Goal: Share content: Share content

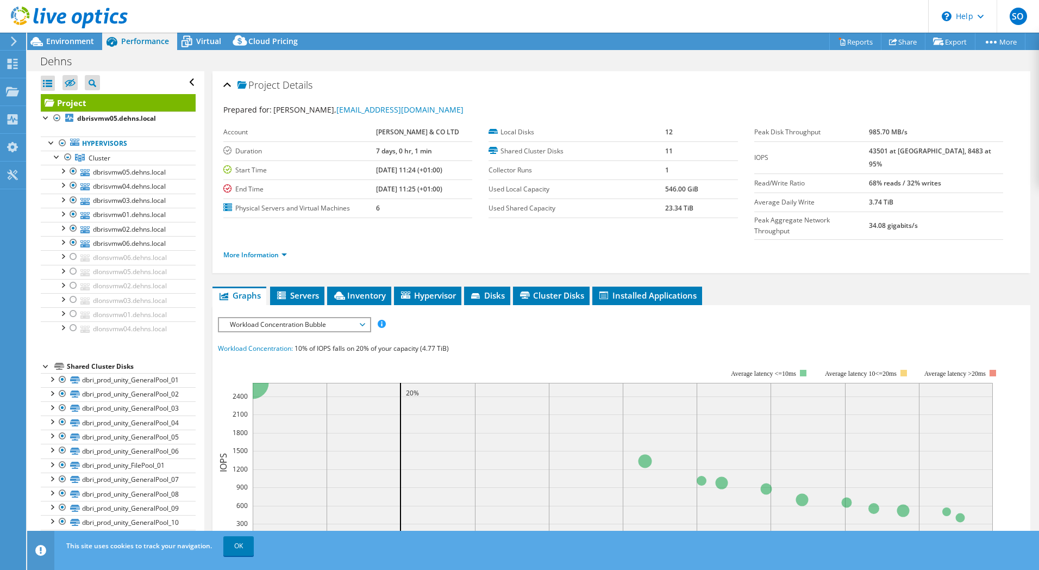
select select "EULondon"
select select "GBP"
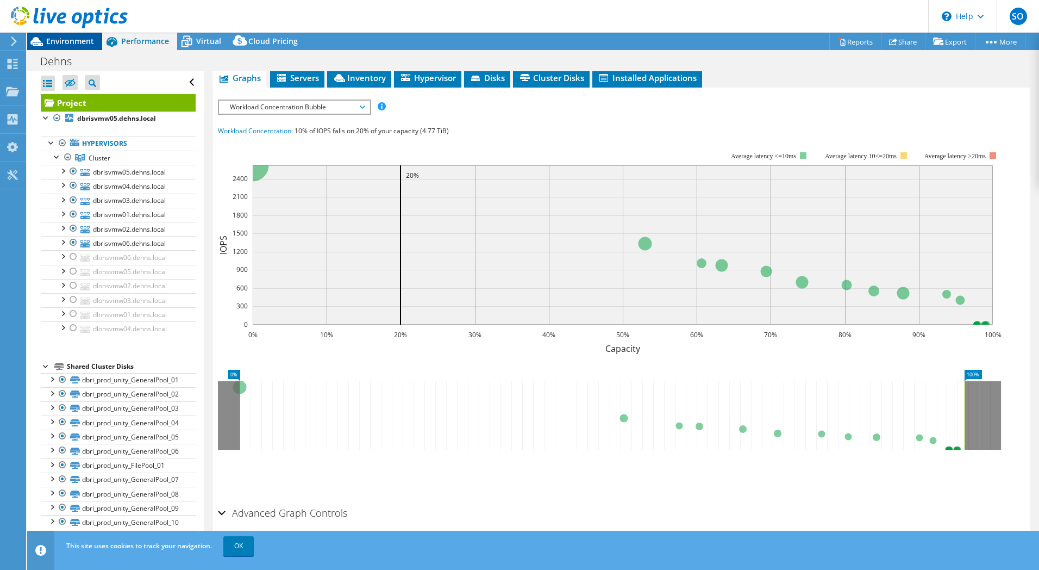
click at [73, 42] on span "Environment" at bounding box center [70, 41] width 48 height 10
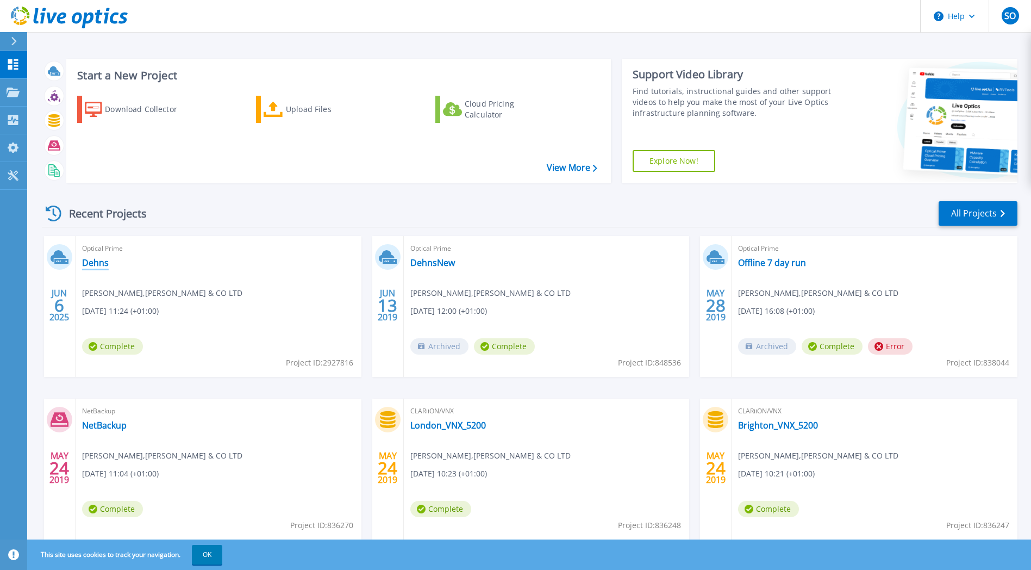
click at [99, 258] on link "Dehns" at bounding box center [95, 262] width 27 height 11
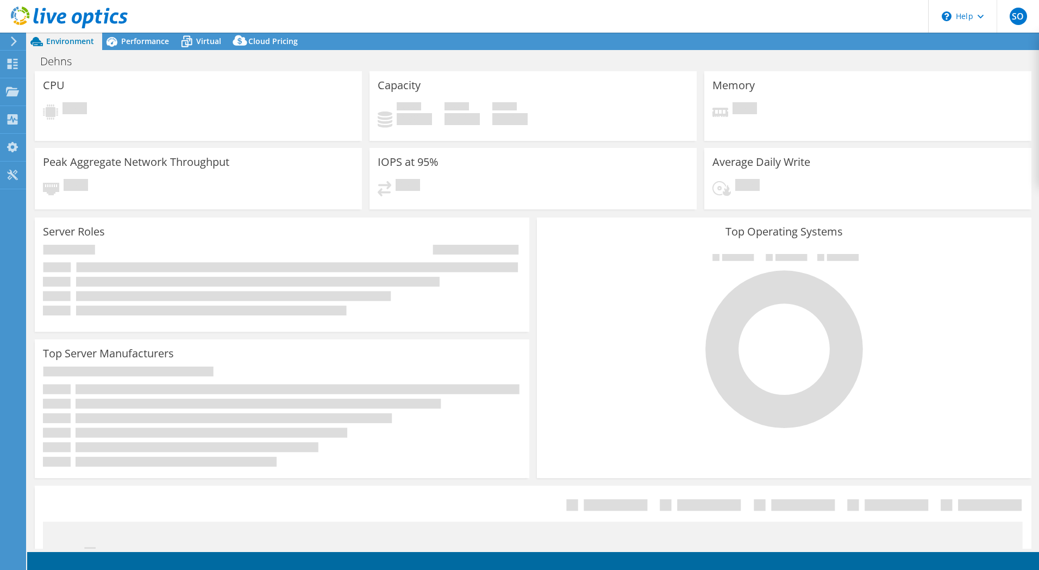
select select "EULondon"
select select "USD"
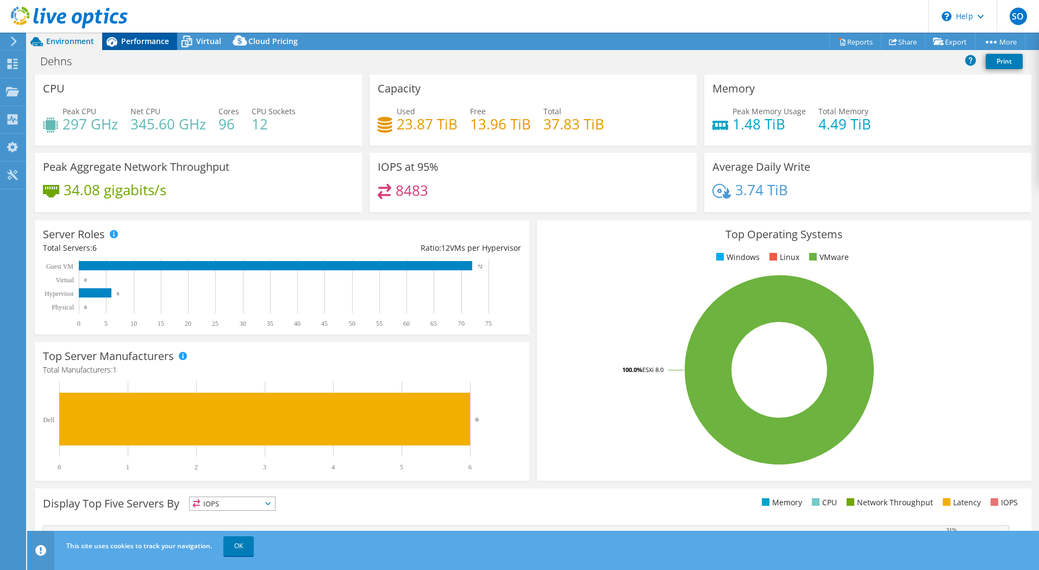
click at [146, 38] on span "Performance" at bounding box center [145, 41] width 48 height 10
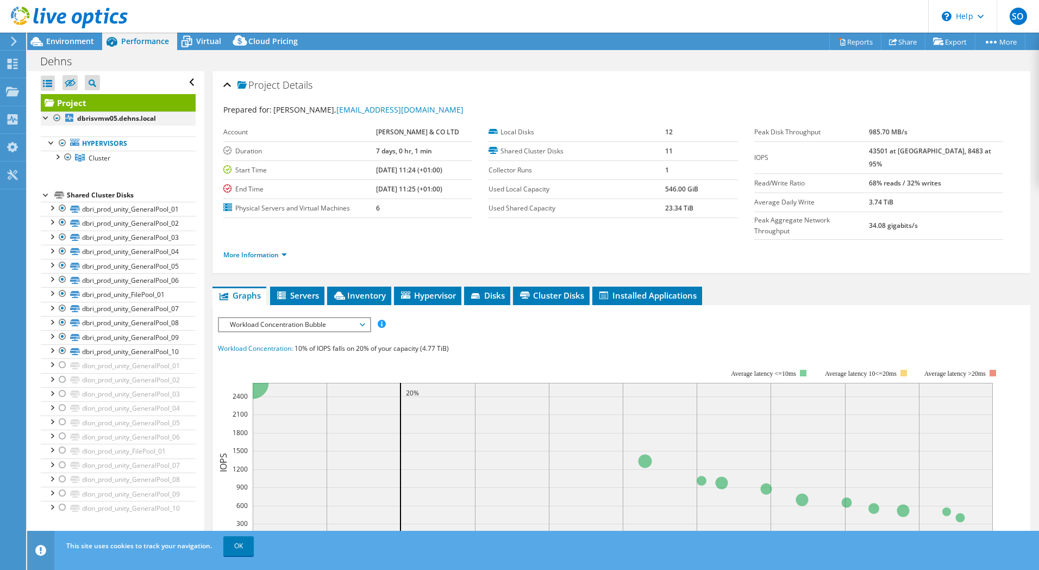
click at [46, 119] on div at bounding box center [46, 116] width 11 height 11
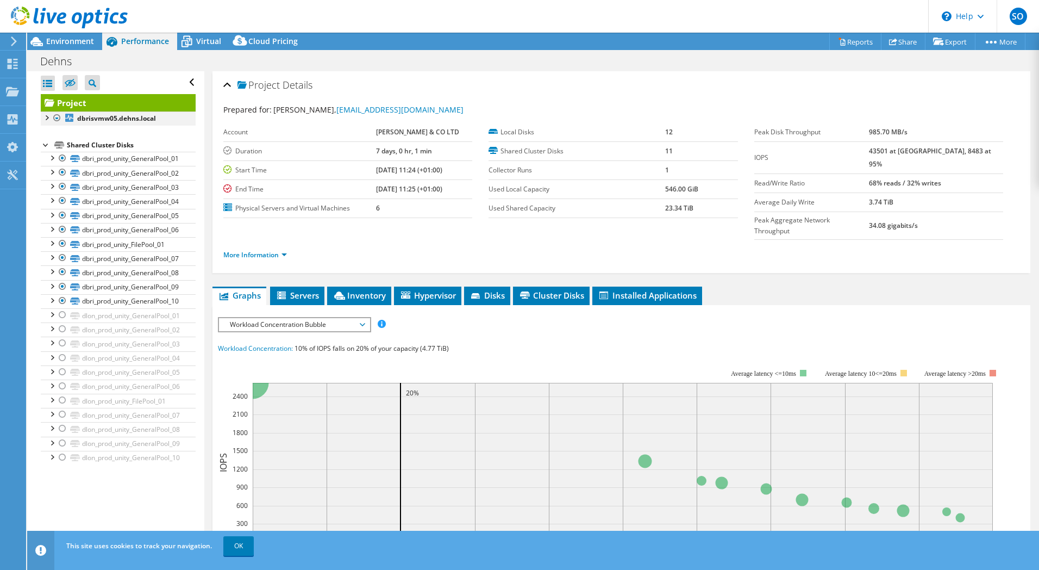
click at [49, 117] on div at bounding box center [46, 116] width 11 height 11
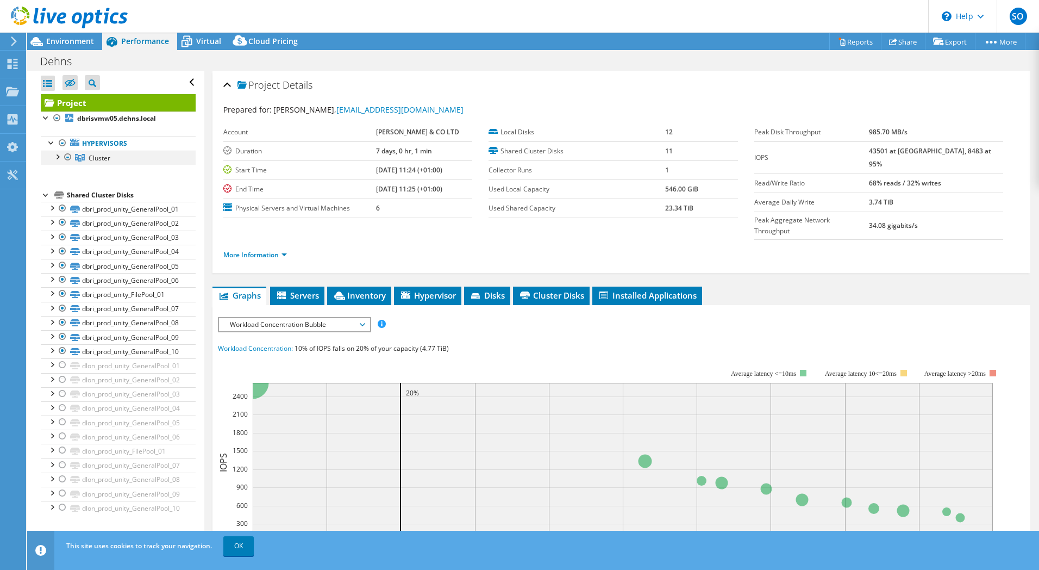
click at [61, 157] on div at bounding box center [57, 156] width 11 height 11
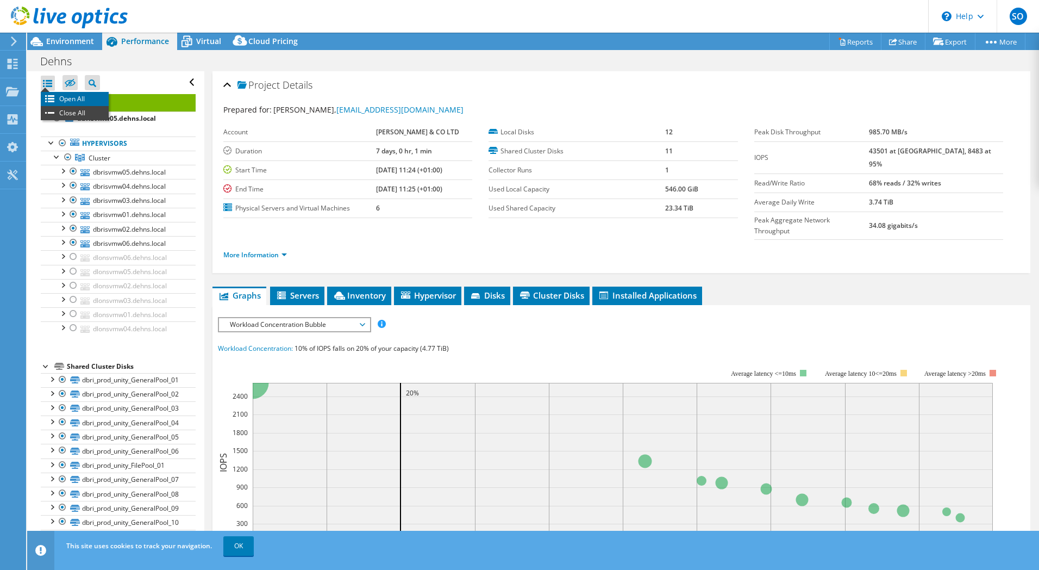
click at [88, 94] on li "Open All" at bounding box center [75, 99] width 68 height 14
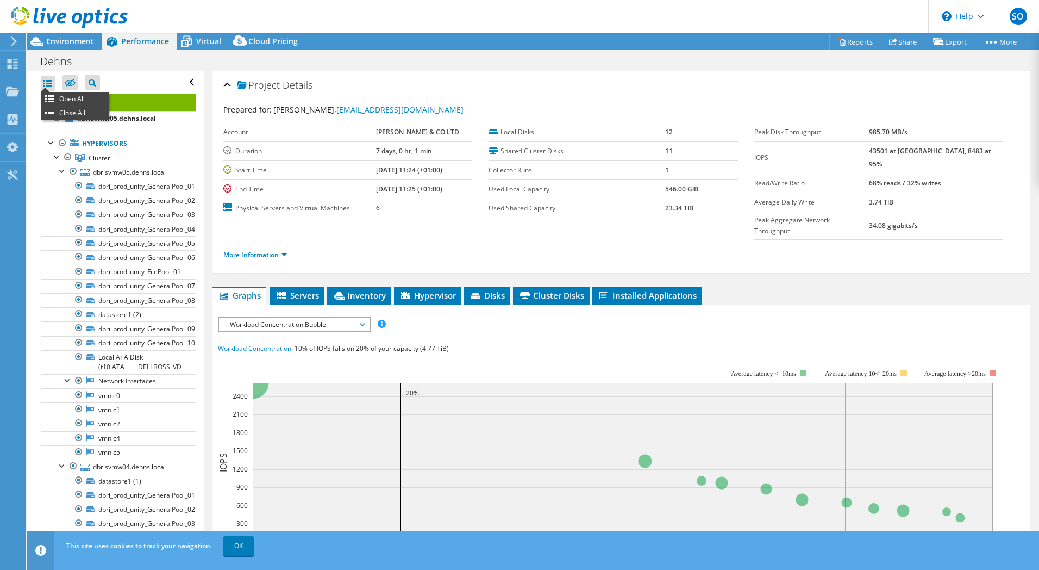
click at [53, 86] on div at bounding box center [48, 83] width 14 height 15
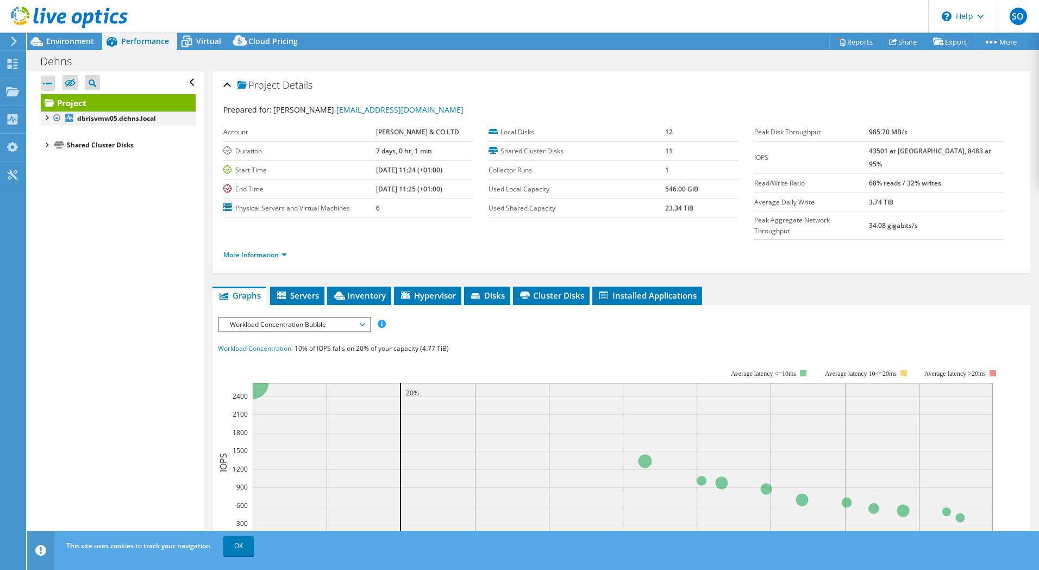
click at [48, 118] on div at bounding box center [46, 116] width 11 height 11
click at [55, 145] on div at bounding box center [51, 141] width 11 height 11
click at [60, 157] on div at bounding box center [57, 156] width 11 height 11
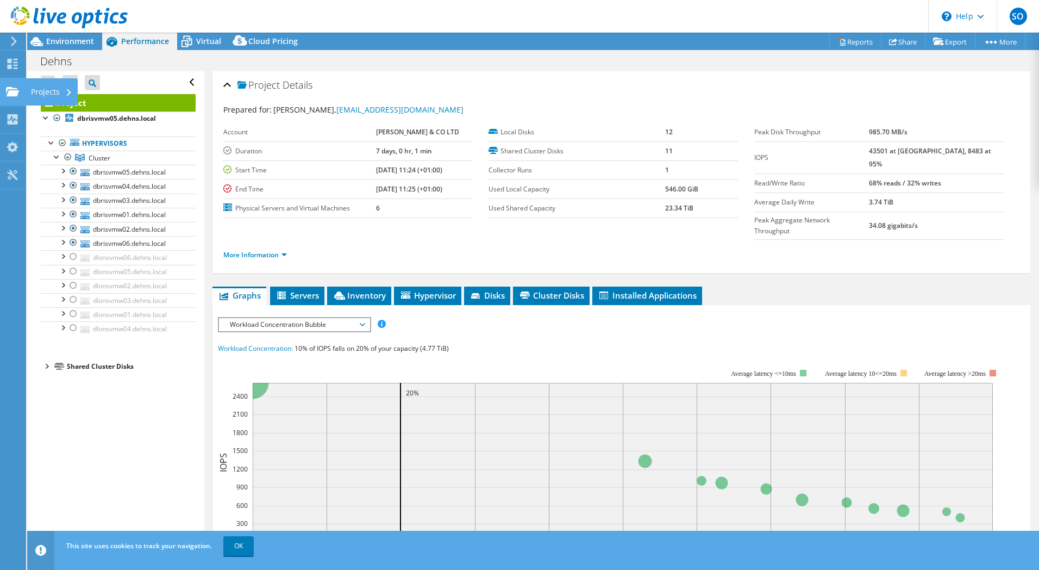
click at [52, 90] on div "Projects" at bounding box center [52, 91] width 52 height 27
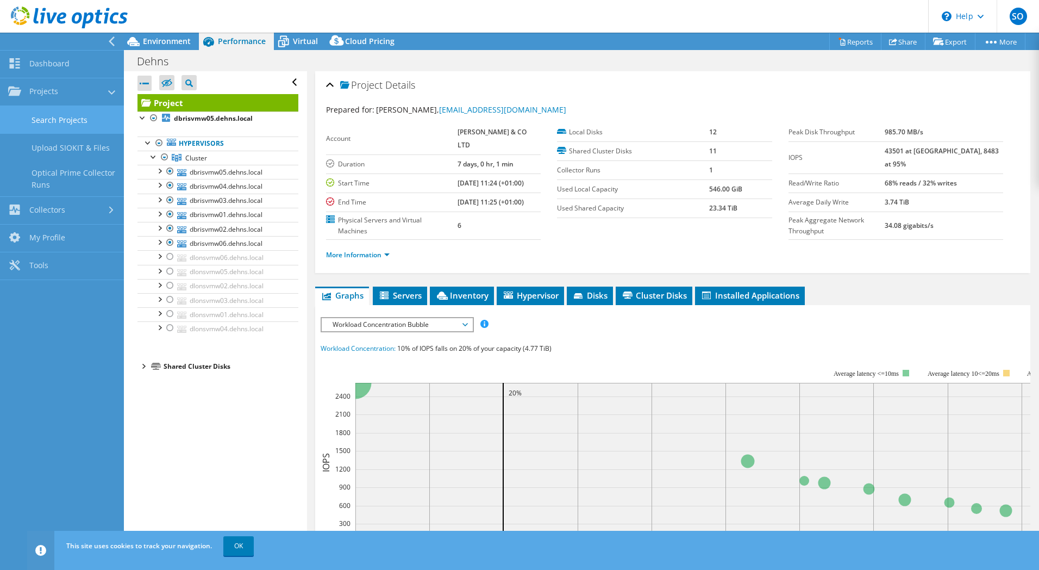
click at [81, 123] on link "Search Projects" at bounding box center [62, 120] width 124 height 28
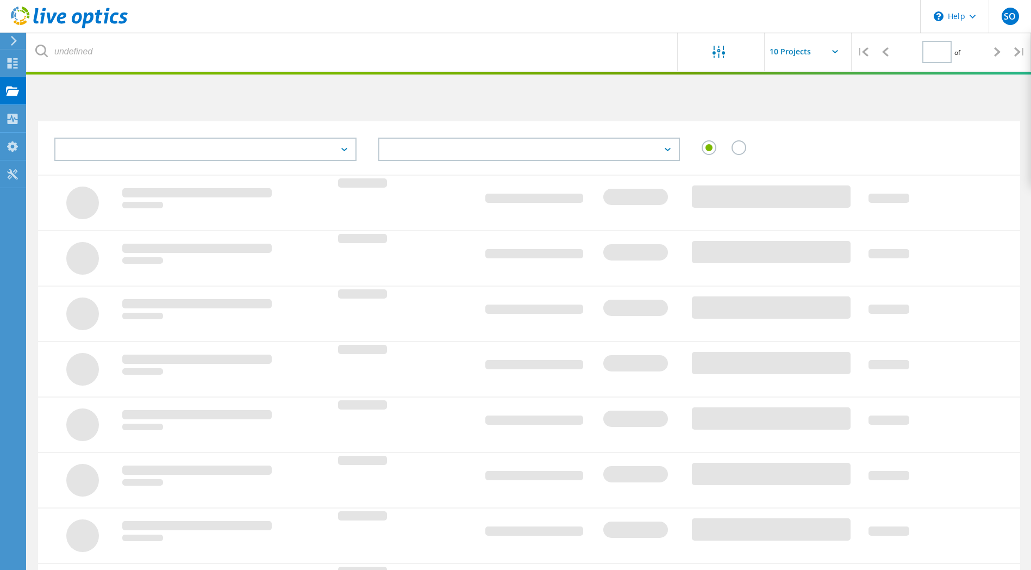
type input "1"
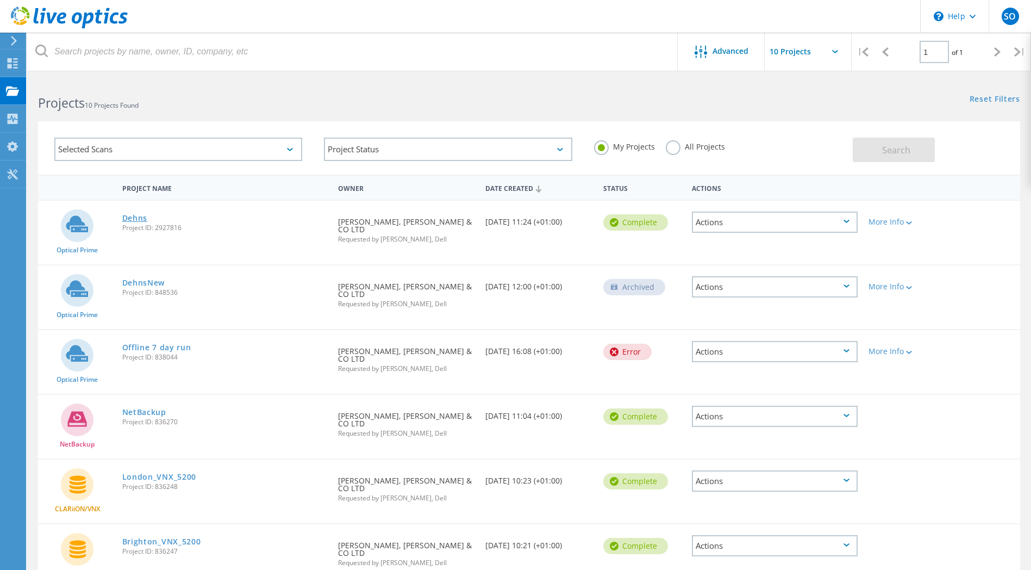
click at [135, 215] on link "Dehns" at bounding box center [135, 218] width 26 height 8
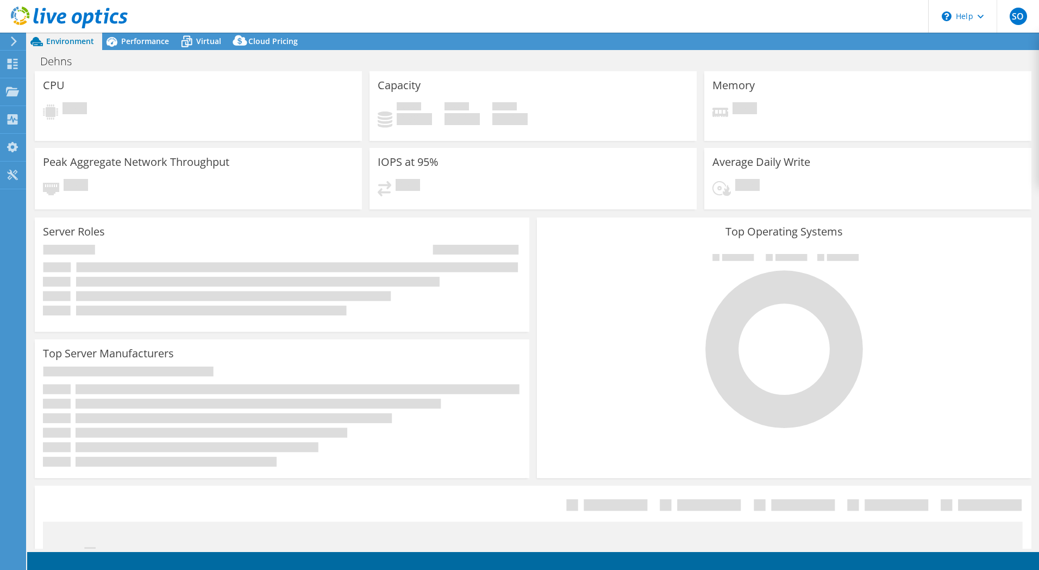
select select "EULondon"
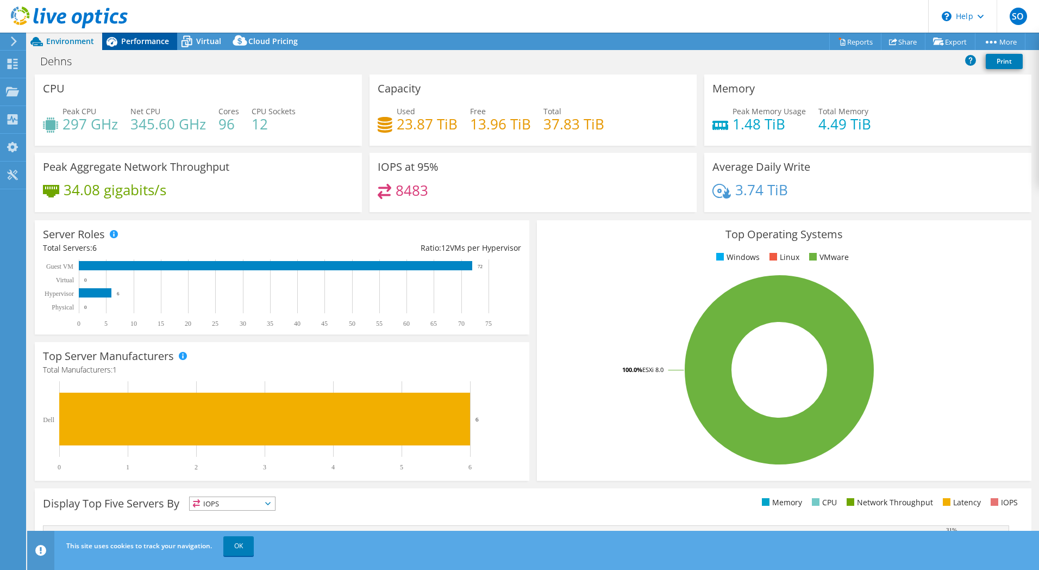
click at [132, 45] on span "Performance" at bounding box center [145, 41] width 48 height 10
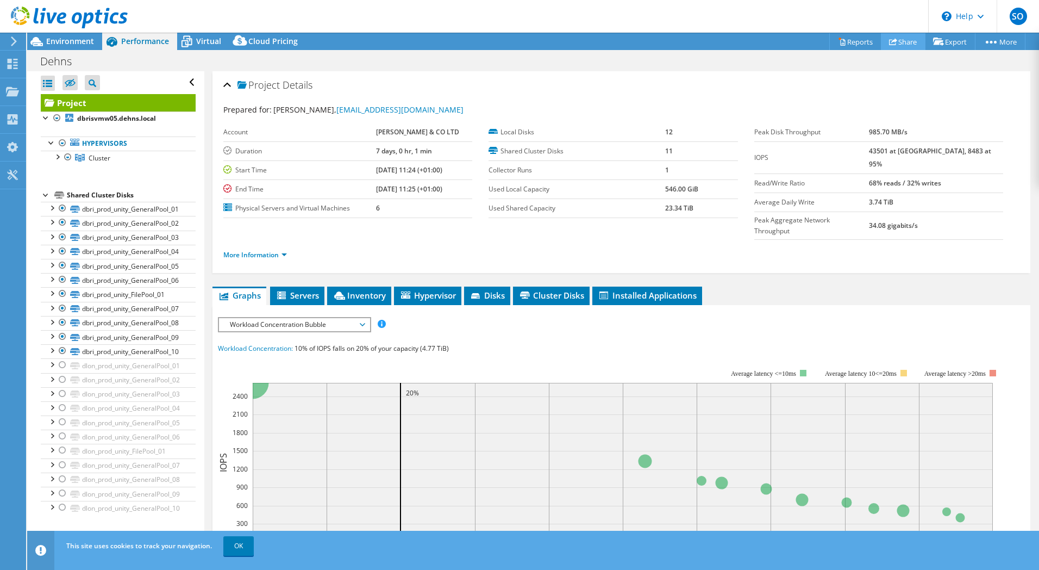
click at [905, 45] on link "Share" at bounding box center [903, 41] width 45 height 17
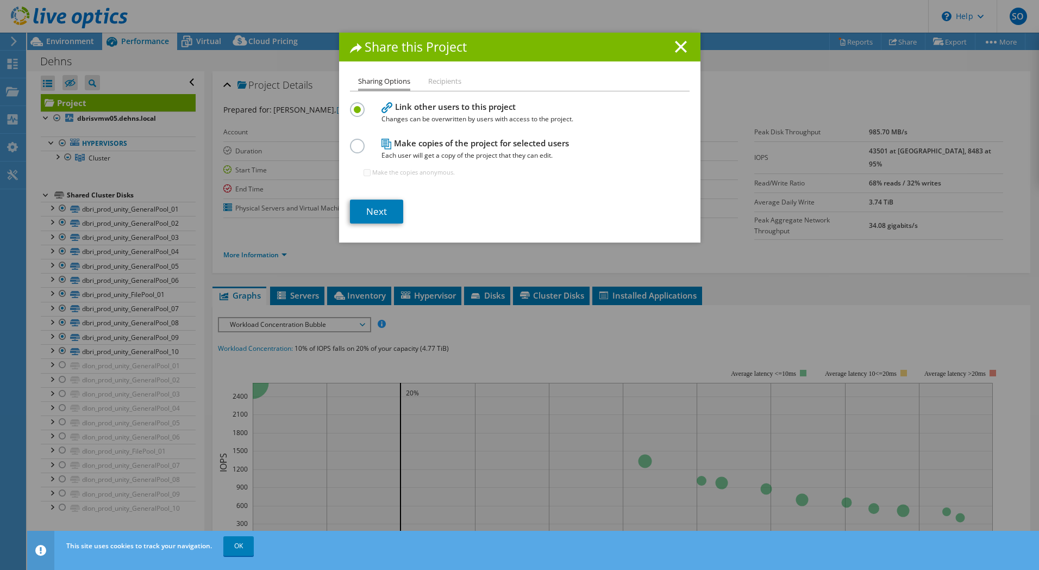
click at [360, 140] on label at bounding box center [359, 140] width 19 height 3
click at [0, 0] on input "radio" at bounding box center [0, 0] width 0 height 0
click at [359, 105] on label at bounding box center [359, 103] width 19 height 3
click at [0, 0] on input "radio" at bounding box center [0, 0] width 0 height 0
click at [384, 216] on link "Next" at bounding box center [376, 212] width 53 height 24
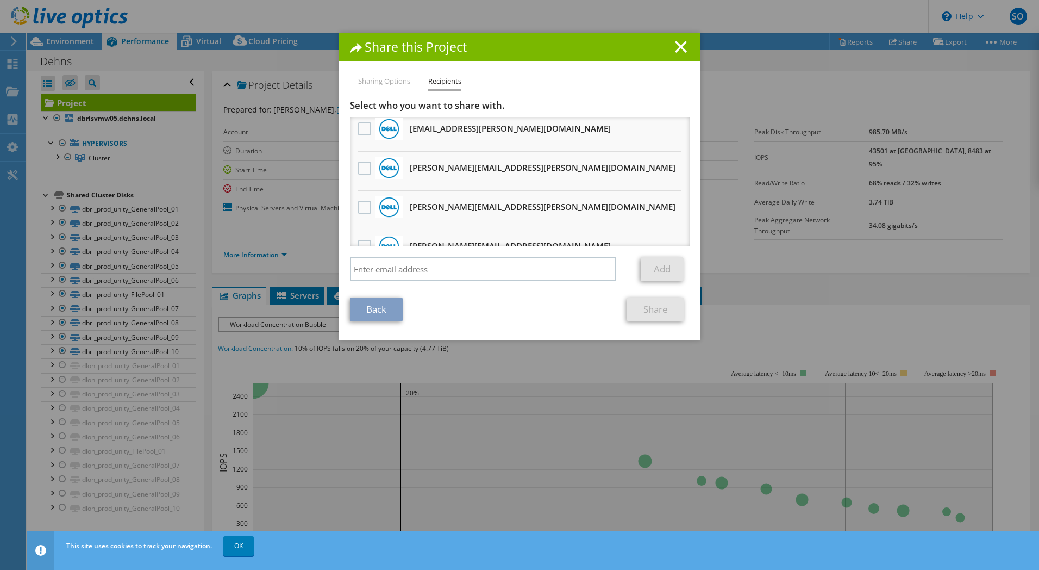
scroll to position [544, 0]
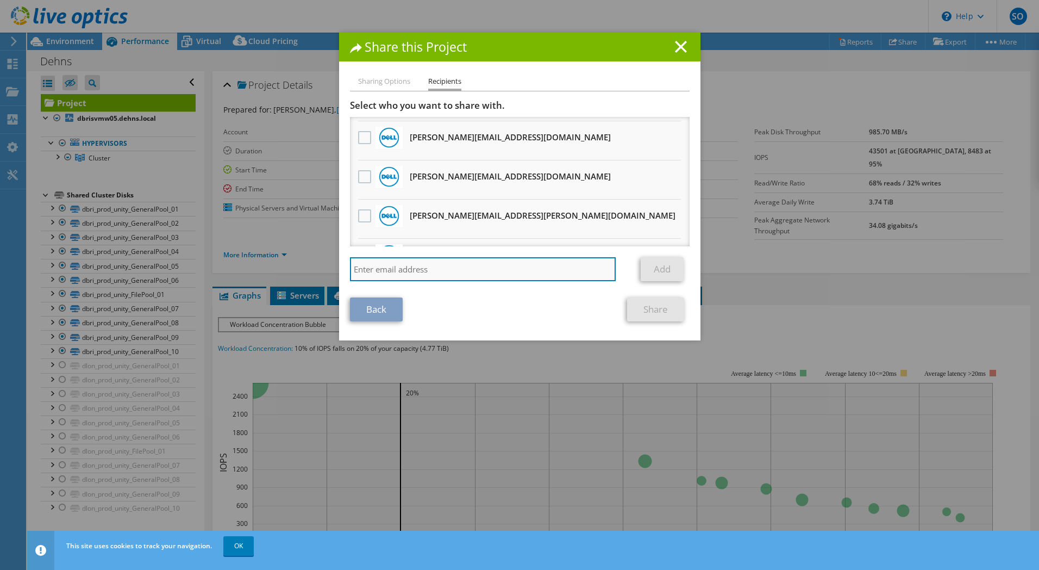
click at [401, 270] on input "search" at bounding box center [483, 269] width 266 height 24
paste input "i.cowley@uk.cdw.com"
type input "i.cowley@uk.cdw.com"
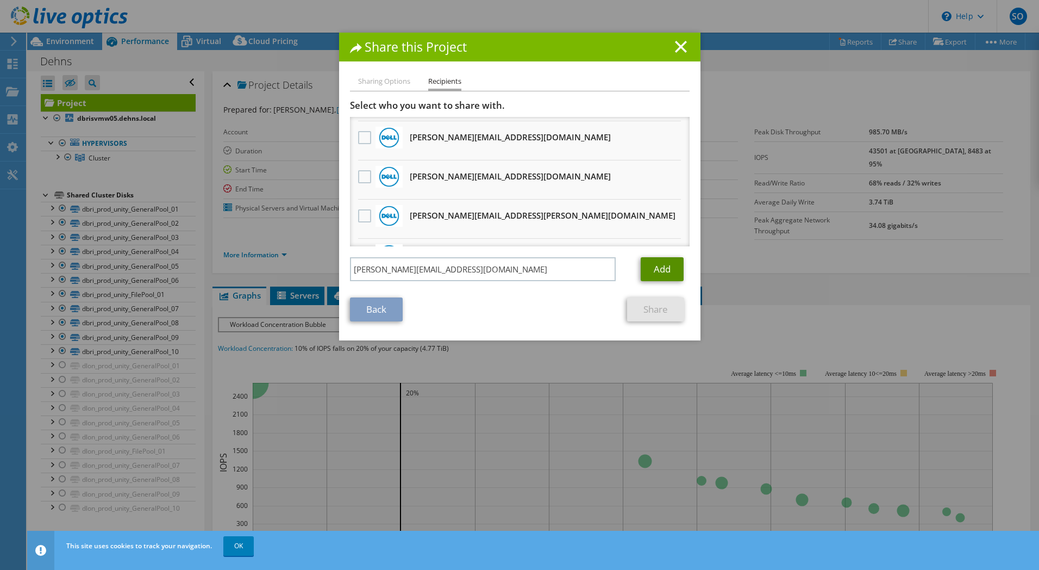
click at [662, 267] on link "Add" at bounding box center [662, 269] width 43 height 24
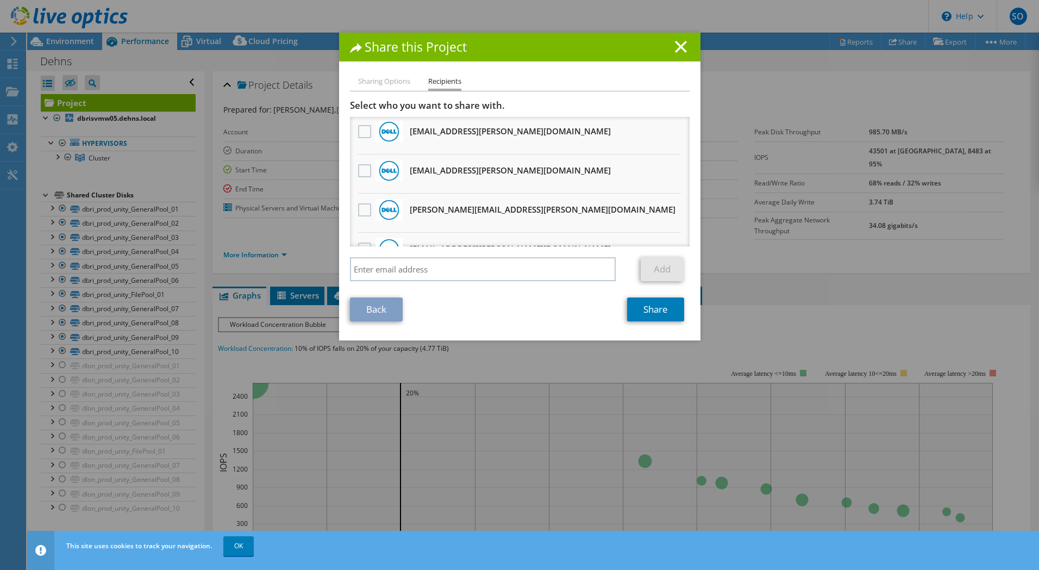
scroll to position [0, 0]
click at [665, 307] on link "Share" at bounding box center [655, 309] width 57 height 24
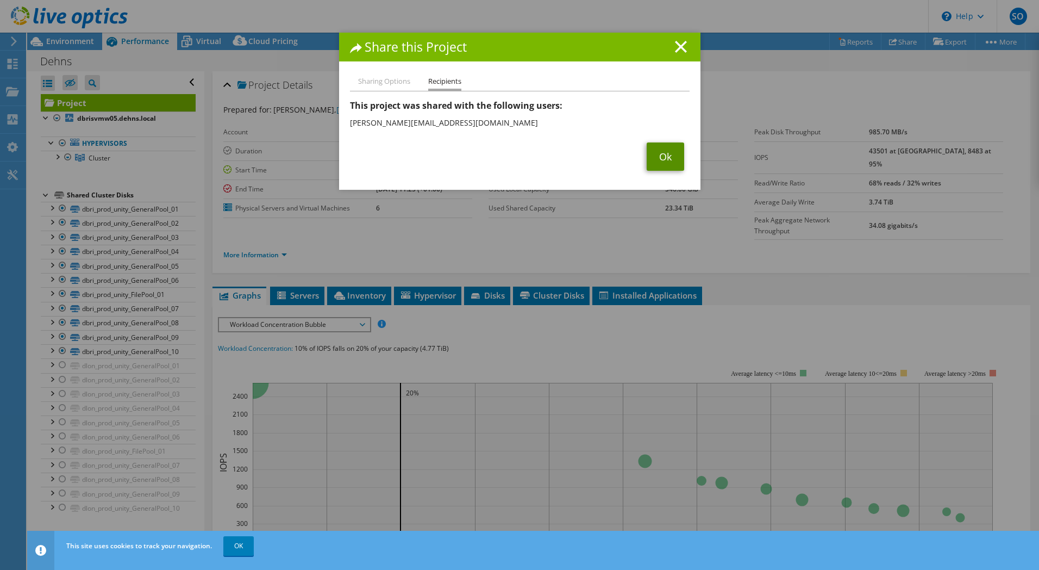
click at [657, 159] on link "Ok" at bounding box center [666, 156] width 38 height 28
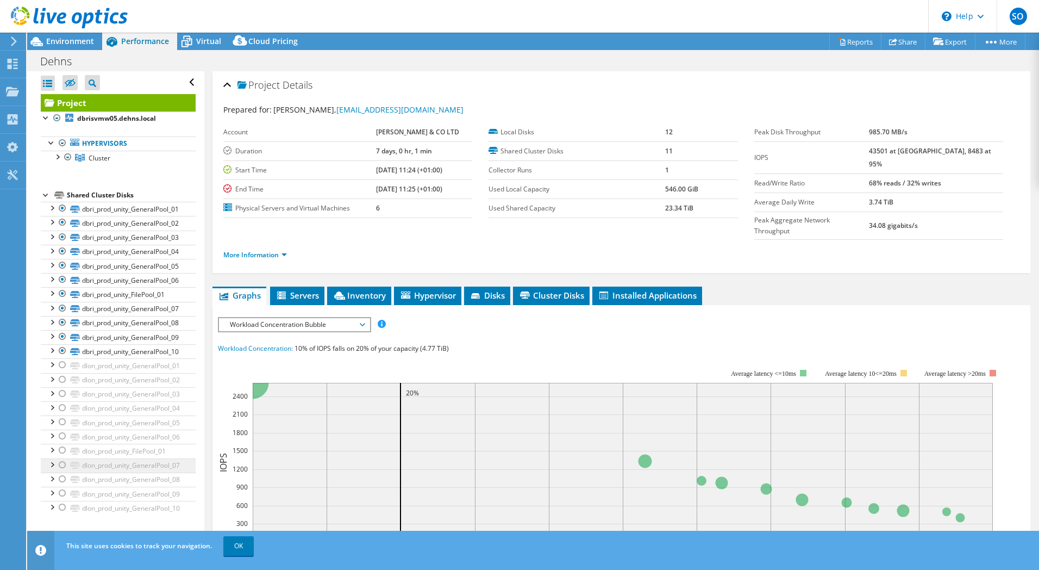
scroll to position [163, 0]
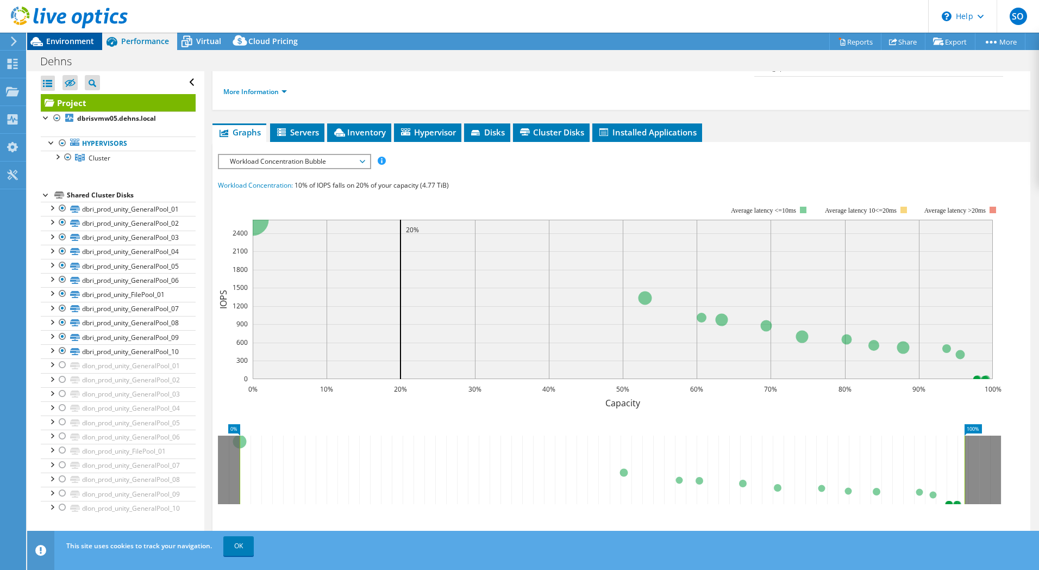
click at [70, 42] on span "Environment" at bounding box center [70, 41] width 48 height 10
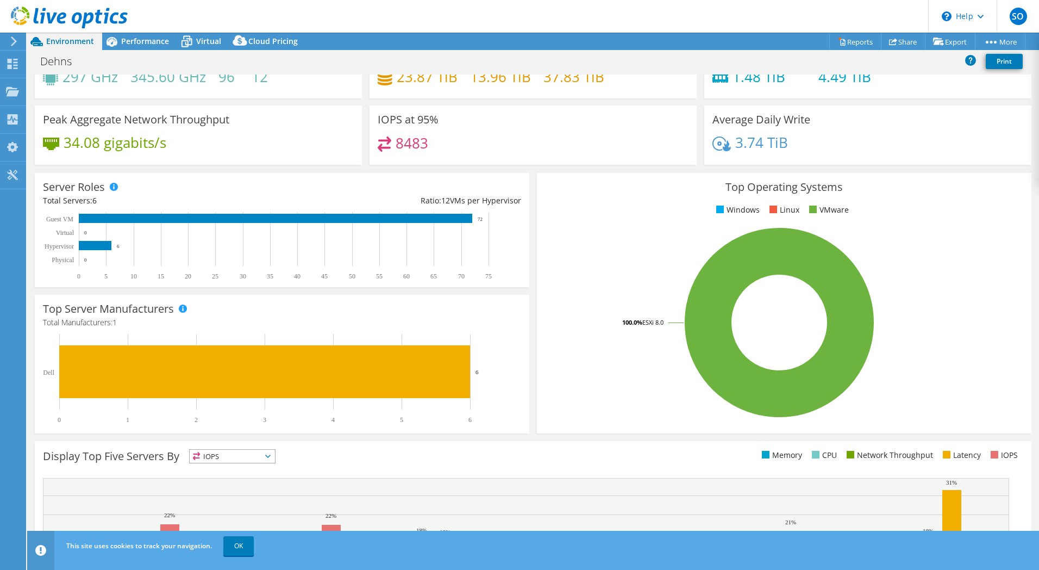
scroll to position [0, 0]
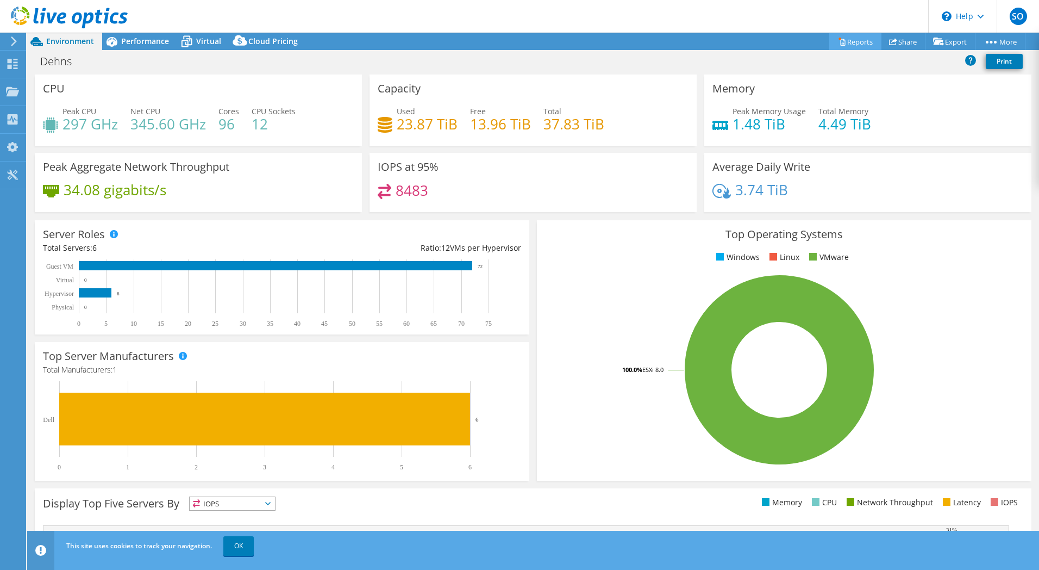
click at [858, 40] on link "Reports" at bounding box center [856, 41] width 52 height 17
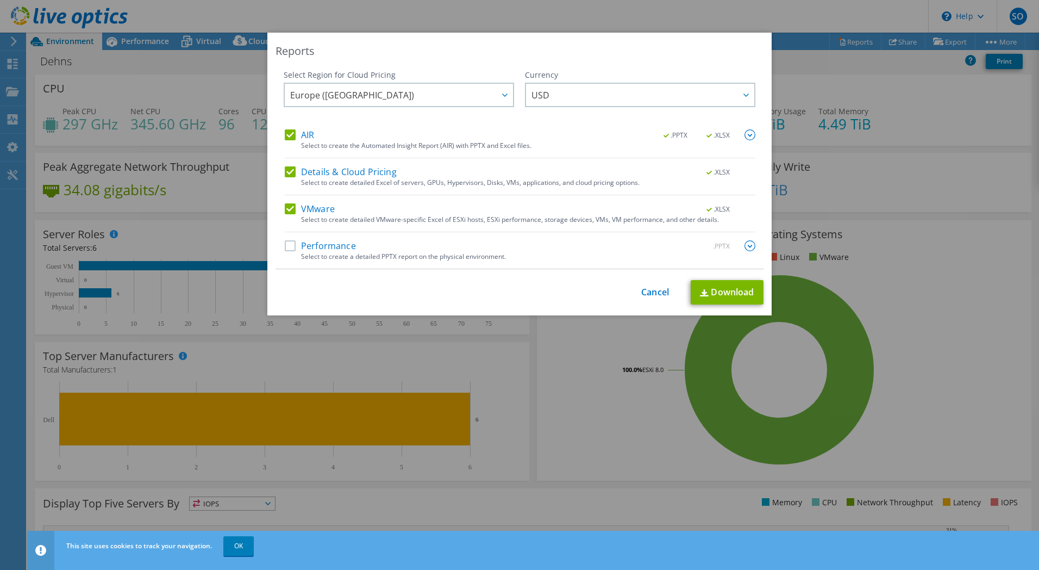
click at [636, 292] on div "This process may take a while, please wait... Cancel Download" at bounding box center [520, 292] width 488 height 24
click at [650, 287] on link "Cancel" at bounding box center [655, 292] width 28 height 10
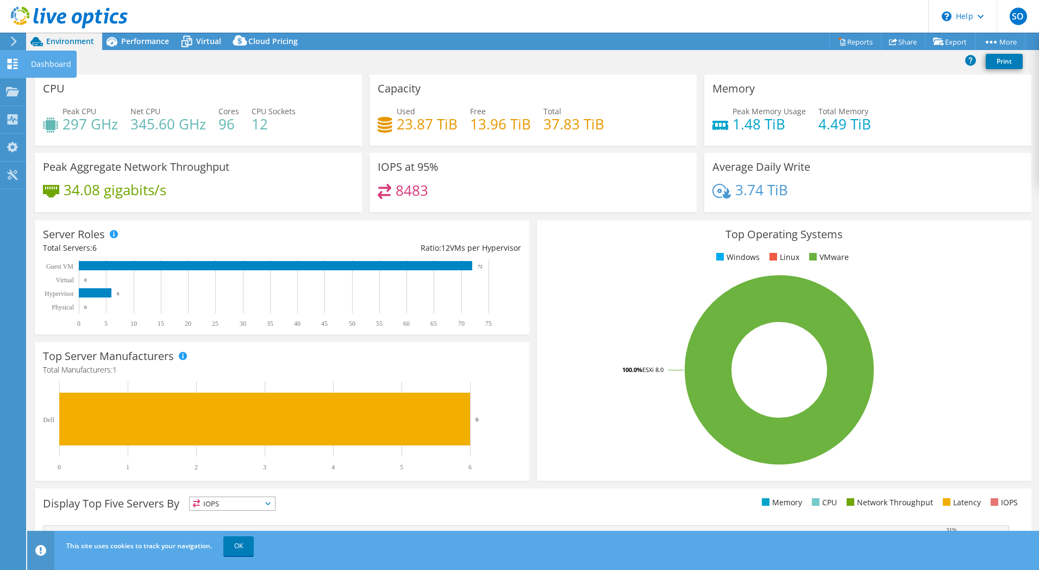
click at [30, 63] on div "Dashboard" at bounding box center [51, 64] width 51 height 27
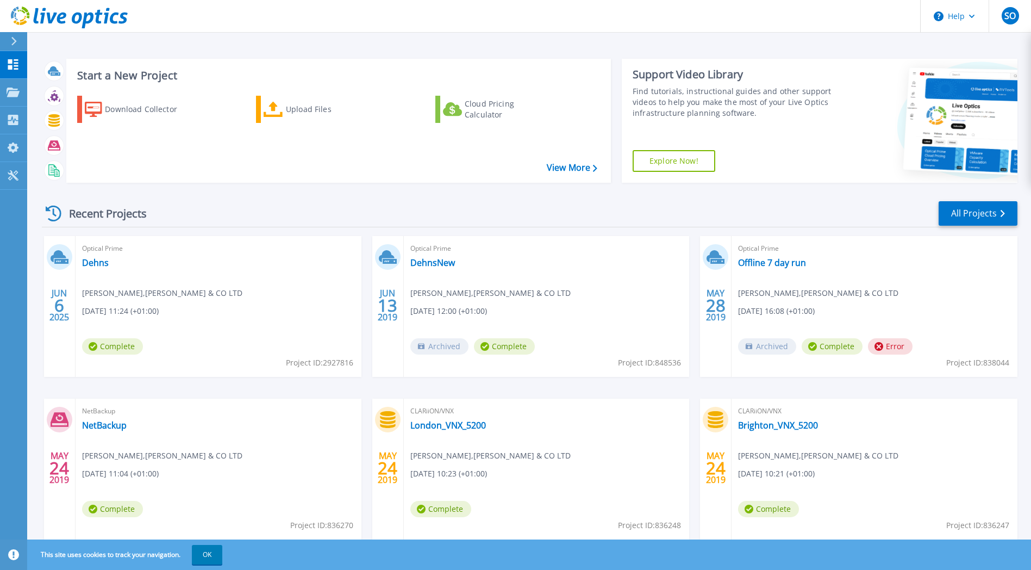
scroll to position [33, 0]
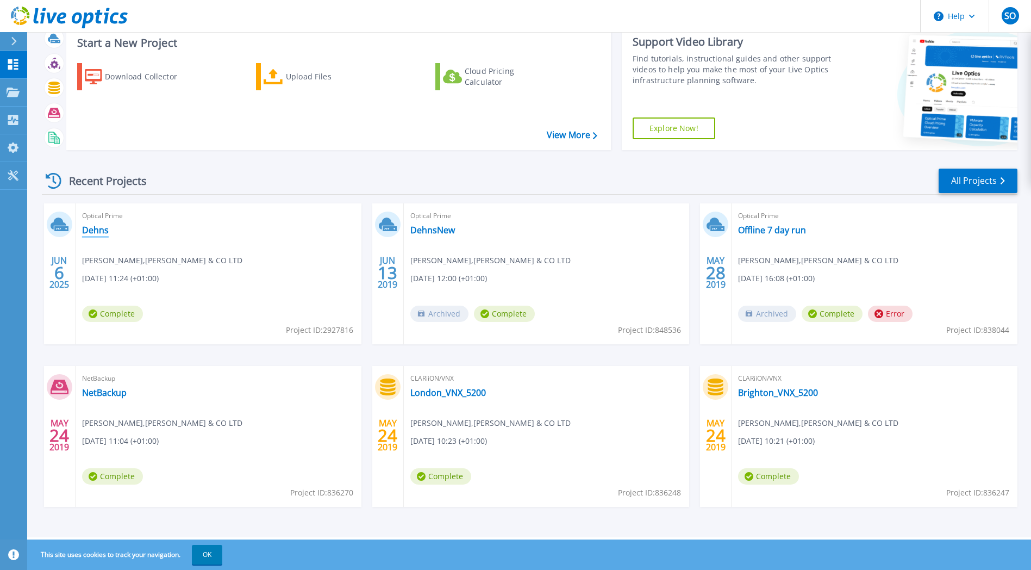
click at [98, 227] on link "Dehns" at bounding box center [95, 230] width 27 height 11
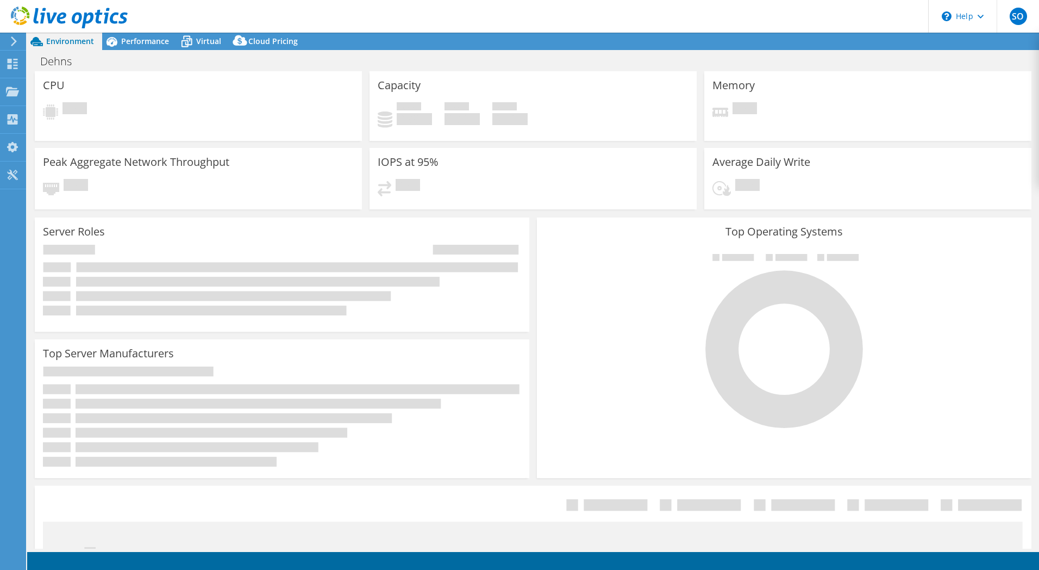
select select "EULondon"
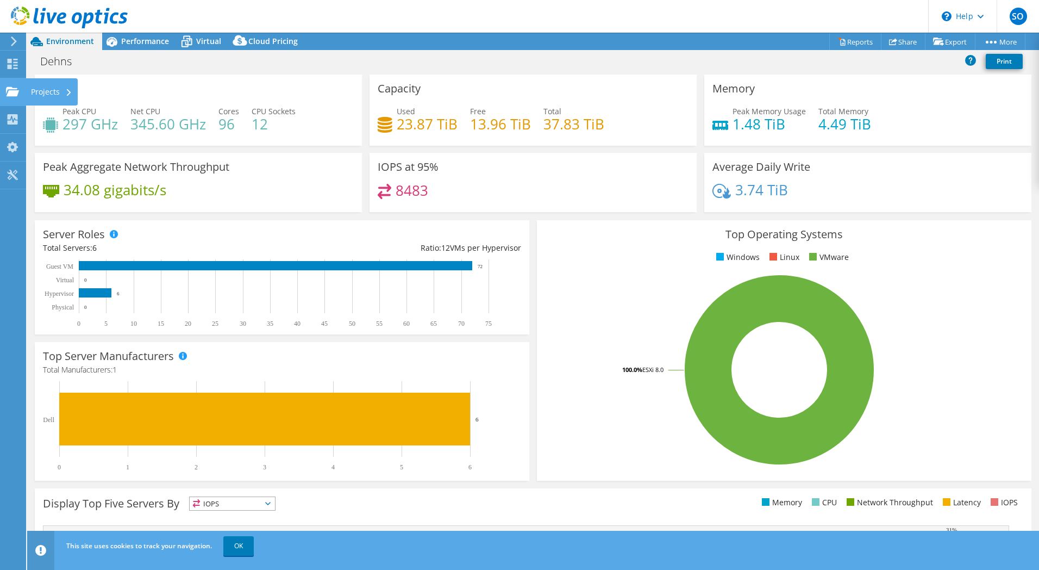
click at [41, 91] on div "Projects" at bounding box center [52, 91] width 52 height 27
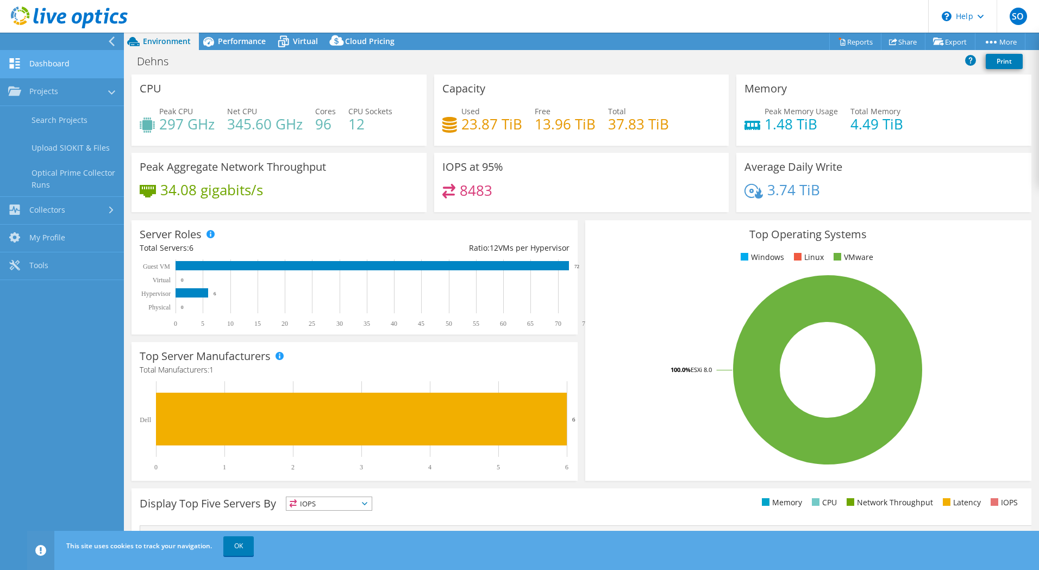
click at [52, 71] on link "Dashboard" at bounding box center [62, 65] width 124 height 28
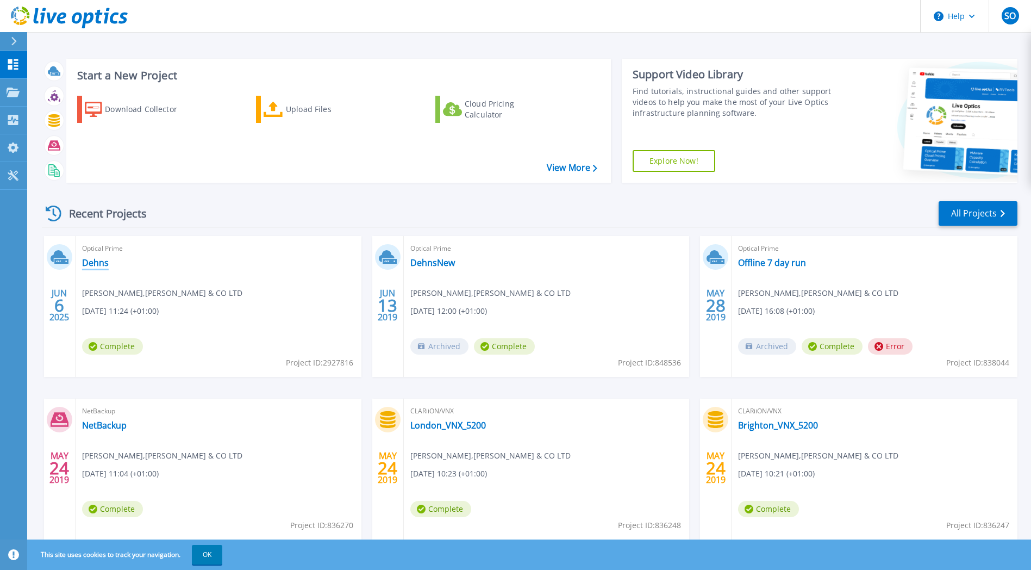
click at [101, 261] on link "Dehns" at bounding box center [95, 262] width 27 height 11
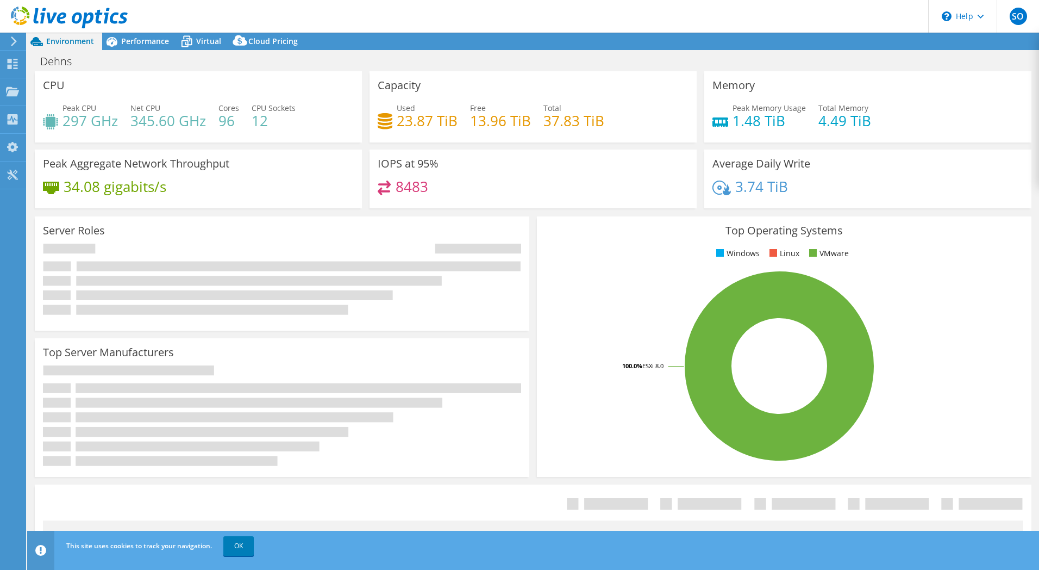
select select "EULondon"
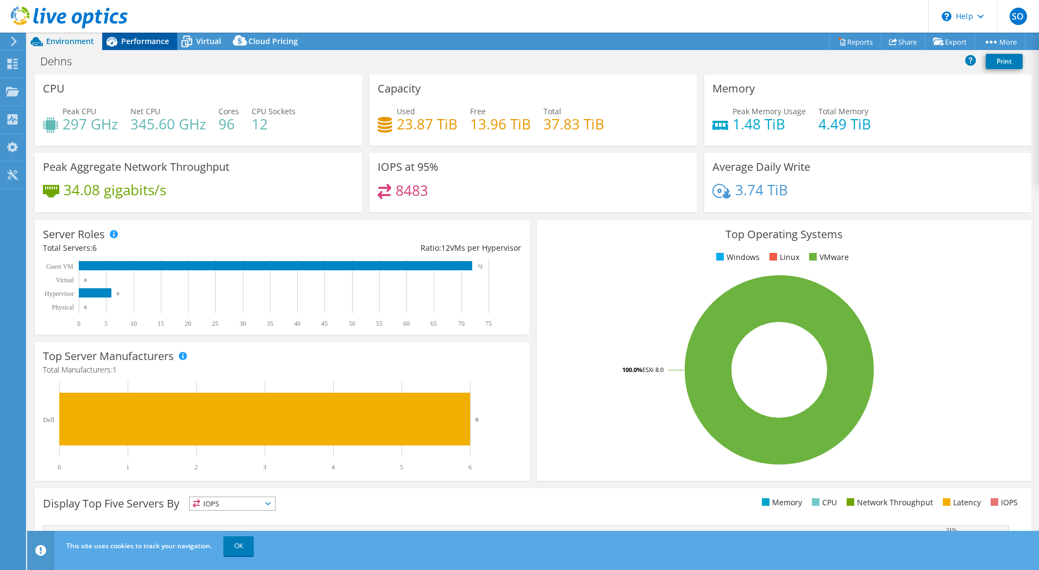
click at [155, 40] on span "Performance" at bounding box center [145, 41] width 48 height 10
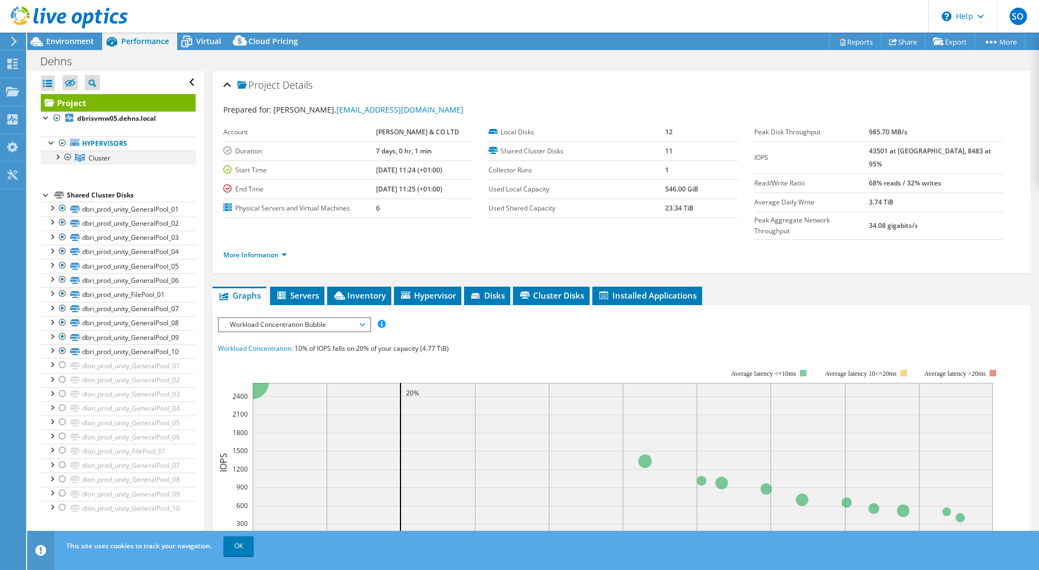
click at [58, 156] on div at bounding box center [57, 156] width 11 height 11
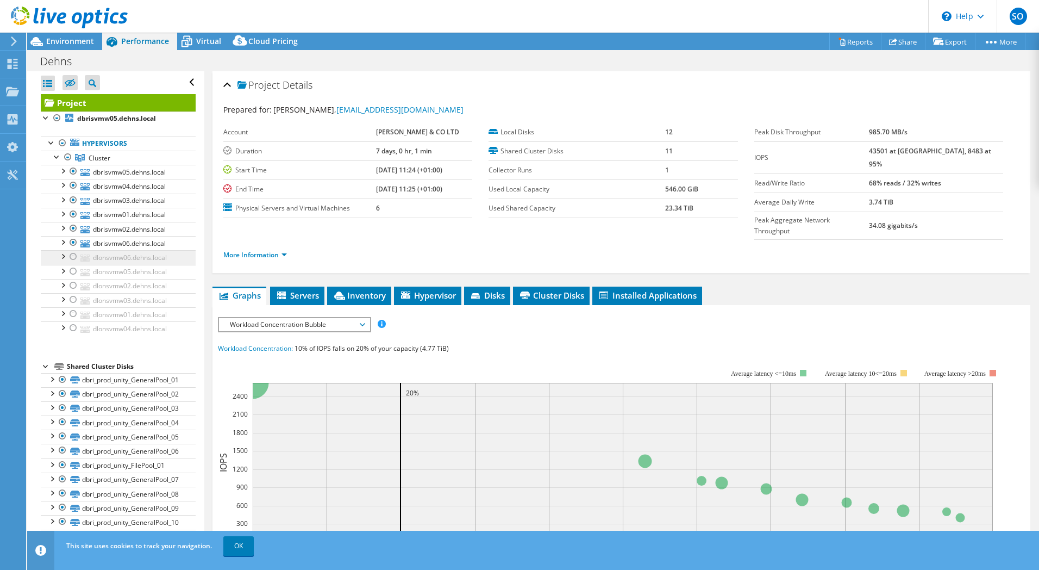
click at [78, 258] on div at bounding box center [73, 256] width 11 height 13
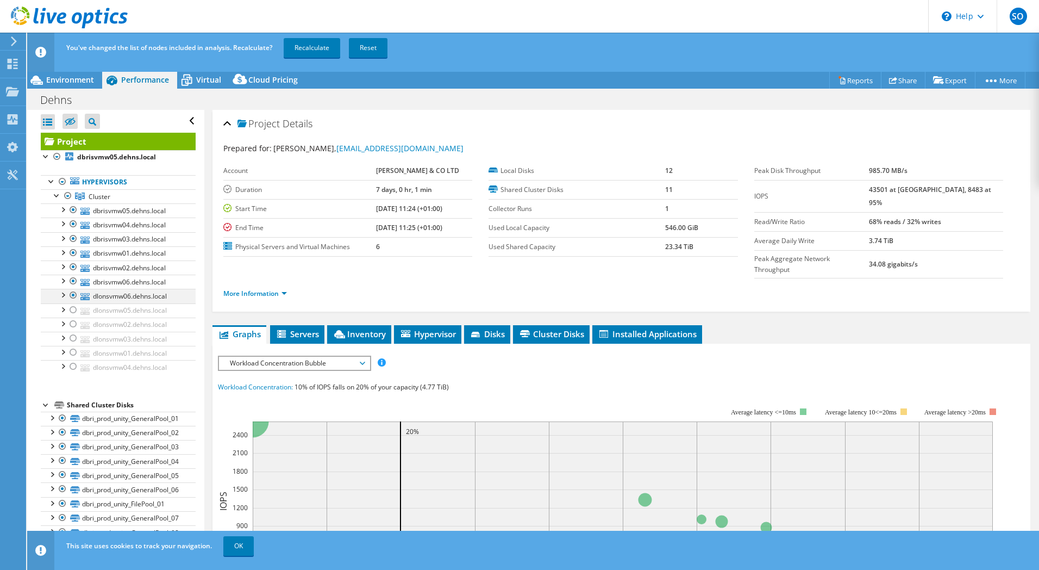
click at [73, 296] on div at bounding box center [73, 295] width 11 height 13
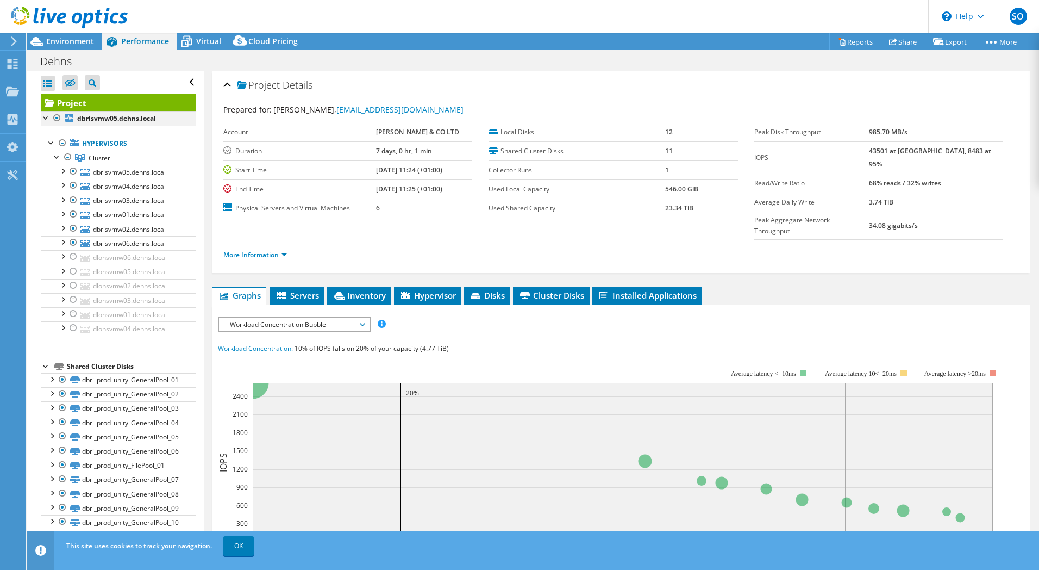
click at [47, 119] on div at bounding box center [46, 116] width 11 height 11
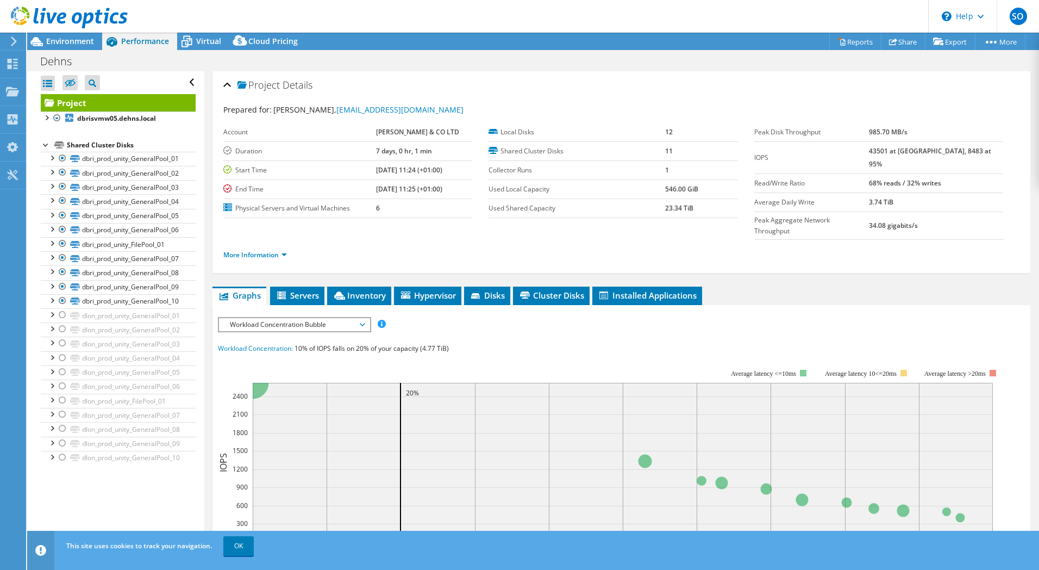
click at [185, 80] on div "Open All Close All Hide Excluded Nodes Project Tree Filter" at bounding box center [118, 82] width 155 height 23
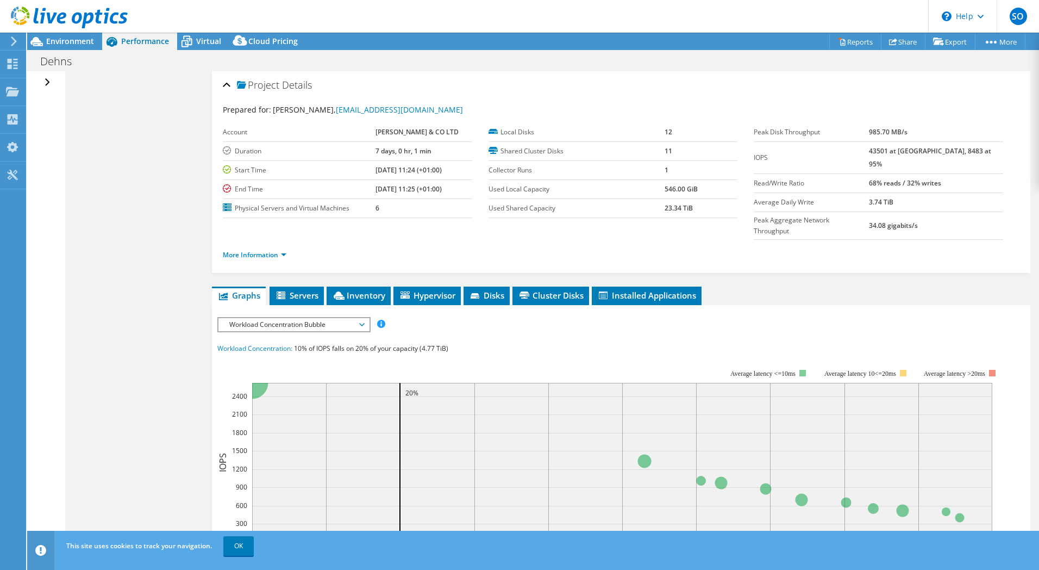
click at [45, 85] on div "Open All Close All Hide Excluded Nodes Project Tree Filter" at bounding box center [49, 82] width 16 height 23
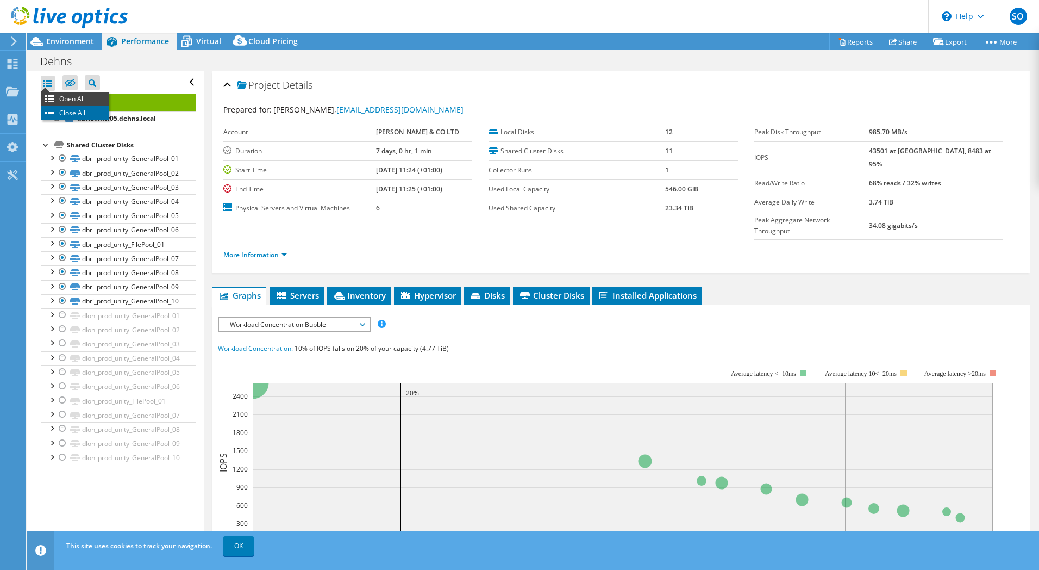
click at [66, 110] on li "Close All" at bounding box center [75, 113] width 68 height 14
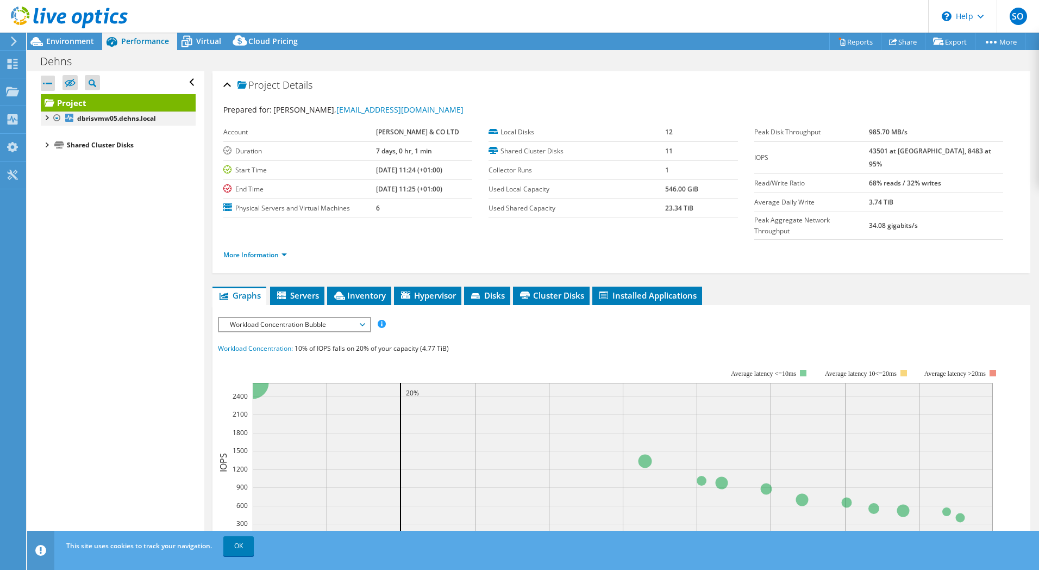
click at [55, 114] on div at bounding box center [57, 117] width 11 height 13
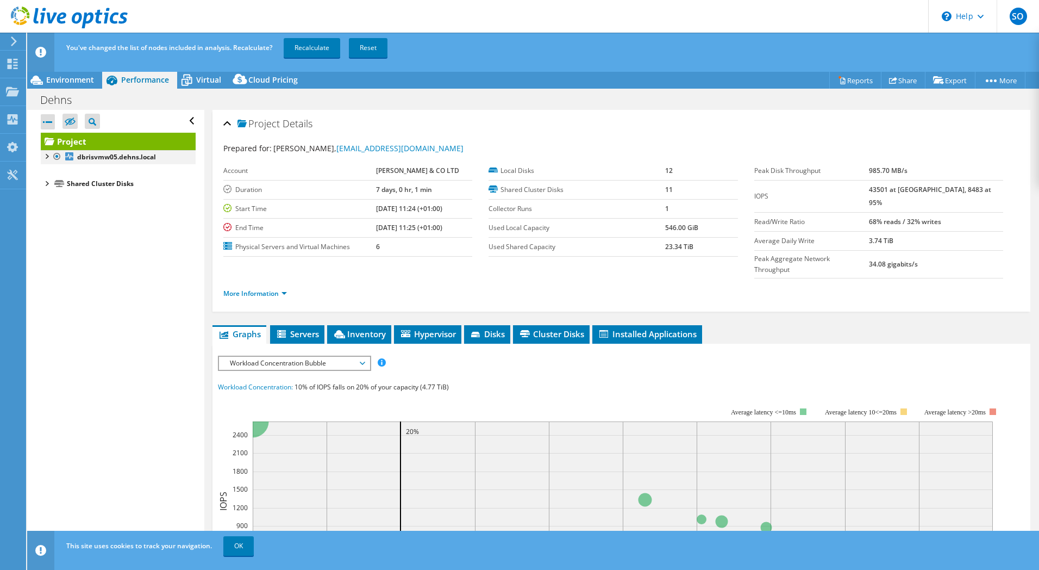
click at [58, 156] on div at bounding box center [57, 156] width 11 height 13
click at [182, 115] on div "Open All Close All Hide Excluded Nodes Project Tree Filter" at bounding box center [118, 121] width 155 height 23
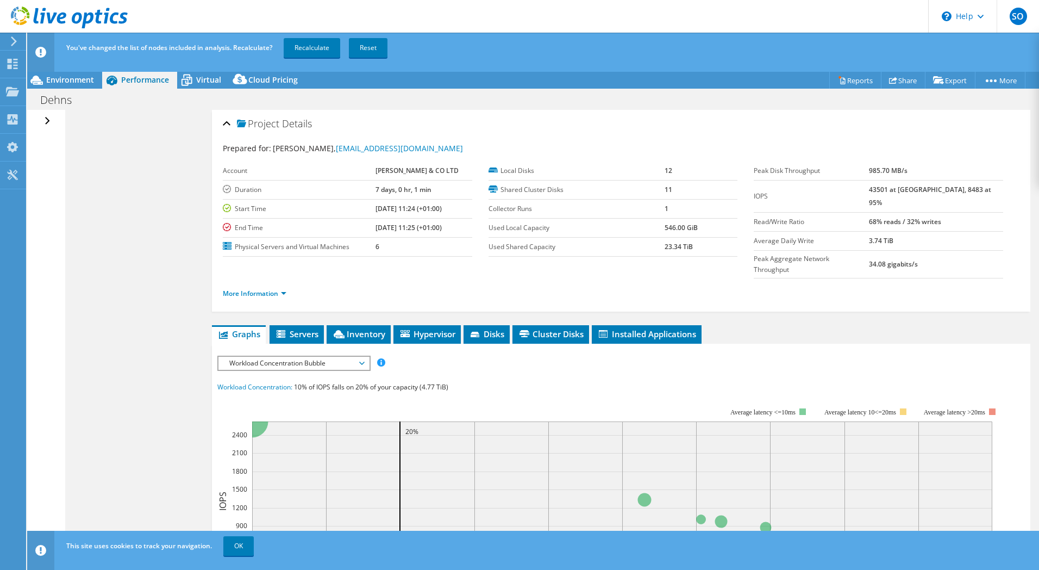
click at [43, 119] on div "Open All Close All Hide Excluded Nodes Project Tree Filter" at bounding box center [49, 121] width 16 height 23
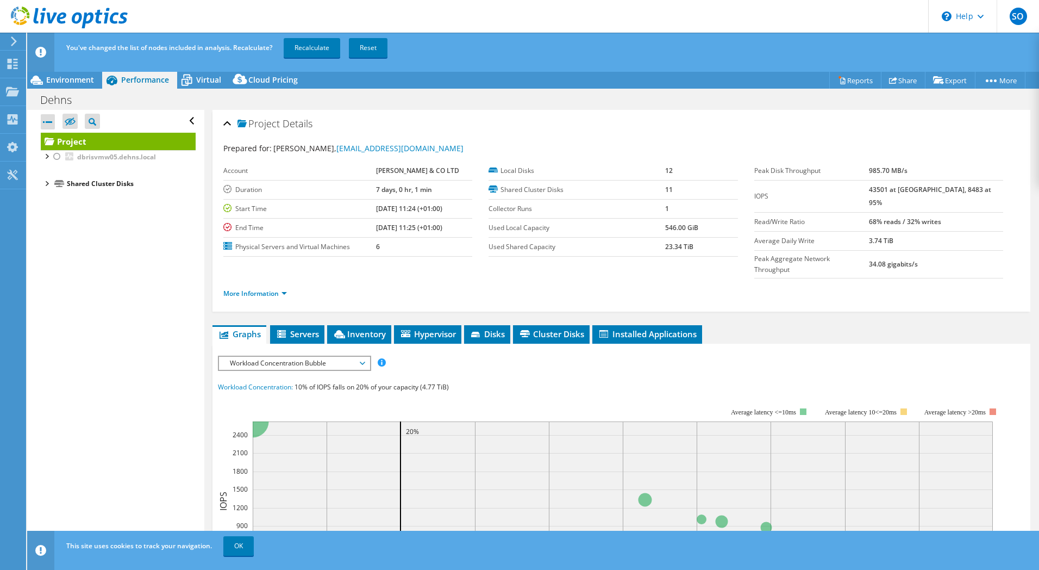
click at [47, 187] on div at bounding box center [46, 182] width 11 height 11
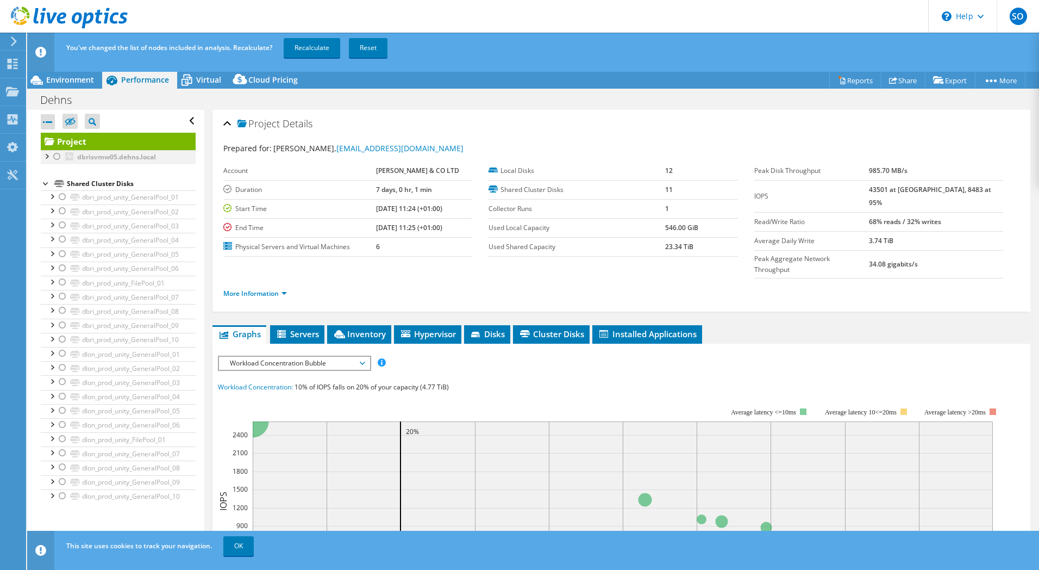
click at [50, 153] on div at bounding box center [46, 155] width 11 height 11
click at [54, 183] on div at bounding box center [51, 180] width 11 height 11
click at [58, 197] on div at bounding box center [57, 194] width 11 height 11
click at [63, 182] on div at bounding box center [62, 181] width 11 height 13
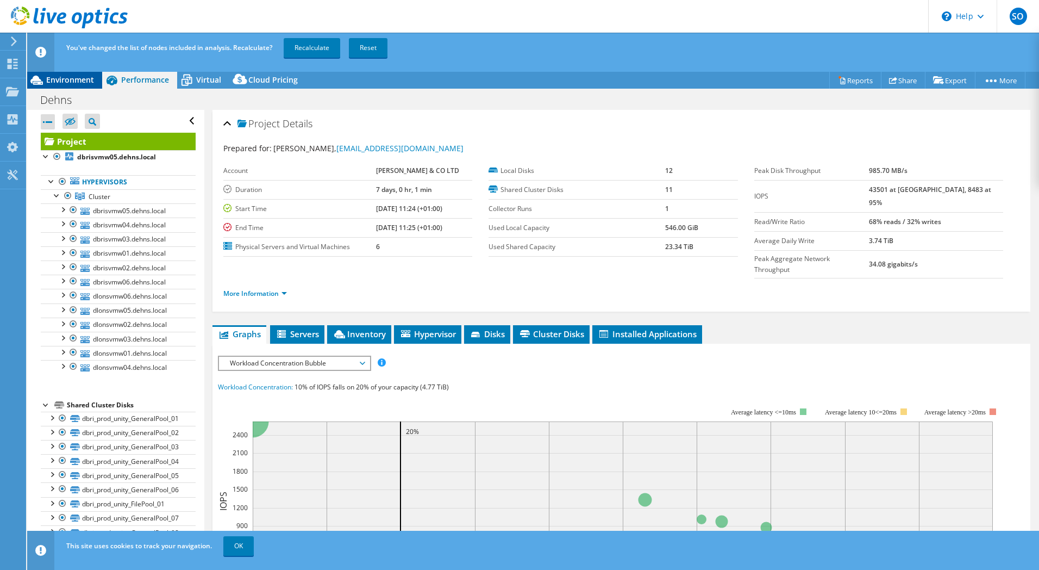
drag, startPoint x: 74, startPoint y: 80, endPoint x: 89, endPoint y: 82, distance: 14.7
click at [73, 80] on span "Environment" at bounding box center [70, 79] width 48 height 10
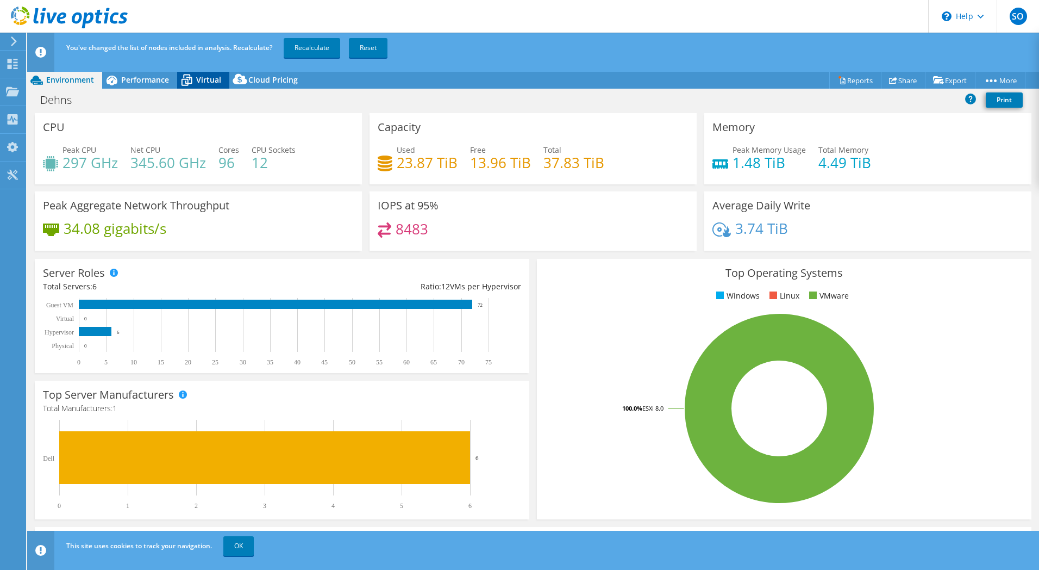
click at [191, 84] on icon at bounding box center [186, 80] width 19 height 19
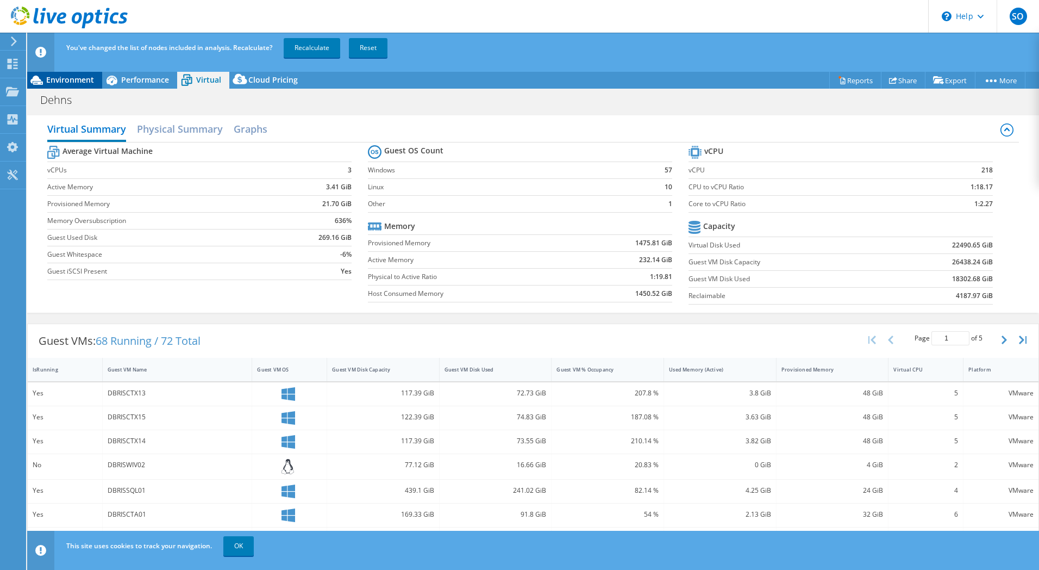
click at [67, 82] on span "Environment" at bounding box center [70, 79] width 48 height 10
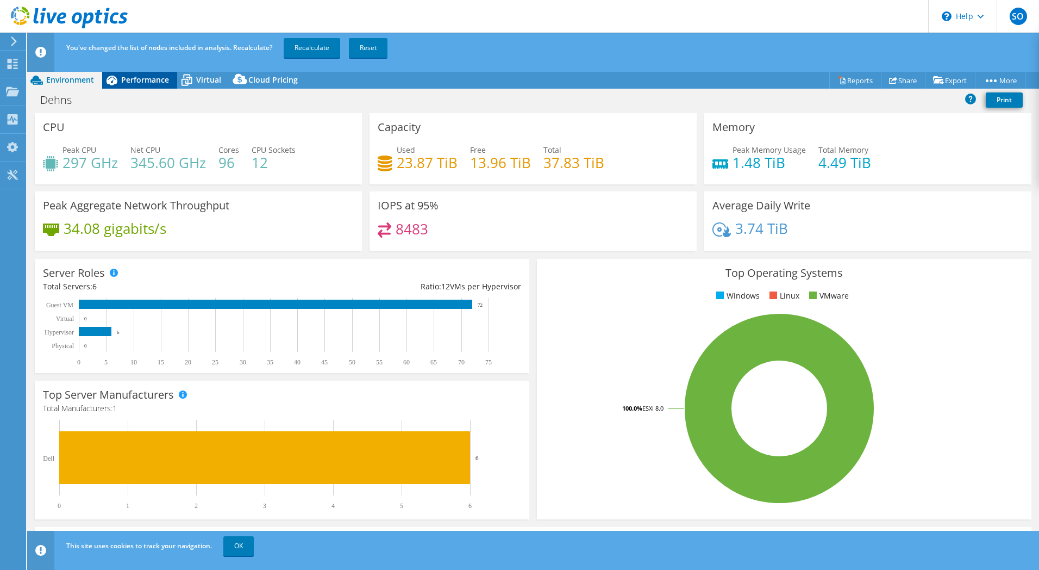
click at [148, 84] on span "Performance" at bounding box center [145, 79] width 48 height 10
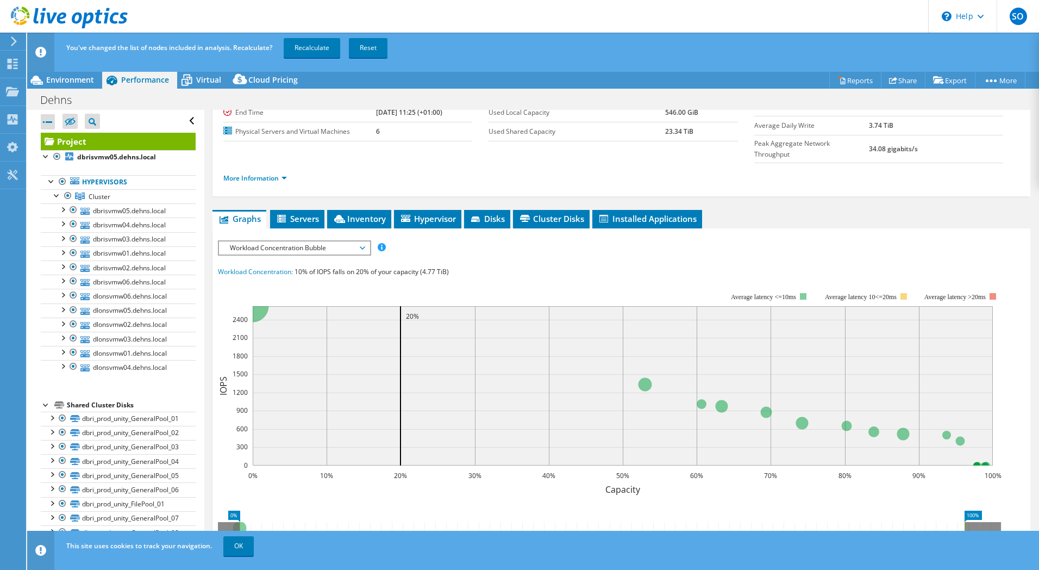
scroll to position [224, 0]
